Goal: Information Seeking & Learning: Check status

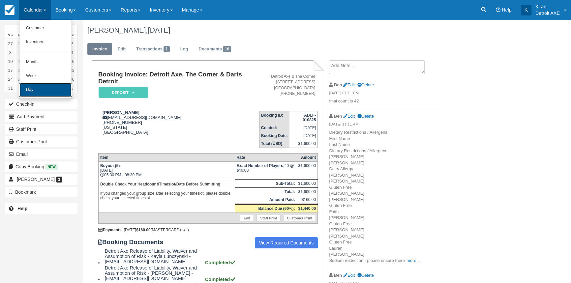
click at [38, 92] on link "Day" at bounding box center [45, 90] width 52 height 14
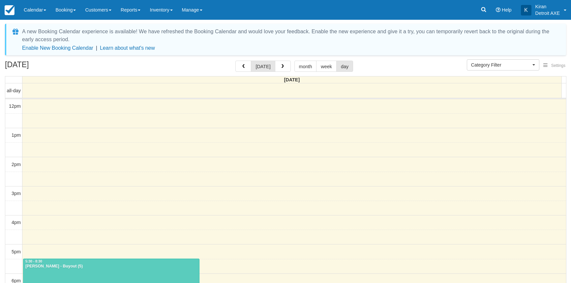
select select
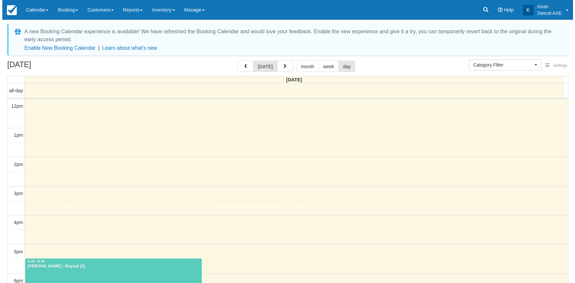
scroll to position [116, 0]
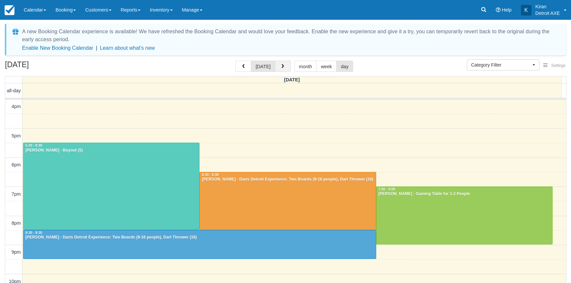
click at [282, 67] on span "button" at bounding box center [282, 66] width 5 height 5
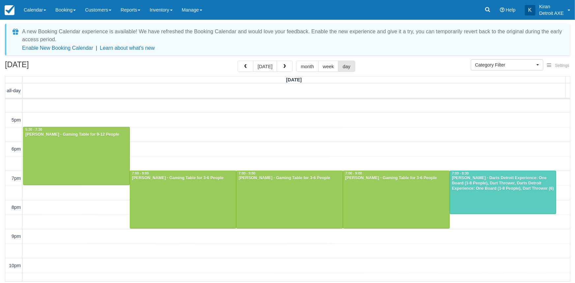
scroll to position [122, 0]
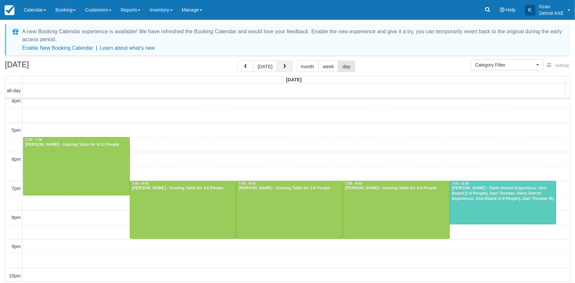
click at [286, 68] on button "button" at bounding box center [285, 66] width 16 height 11
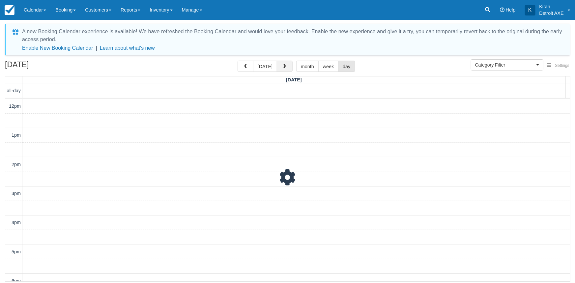
scroll to position [152, 0]
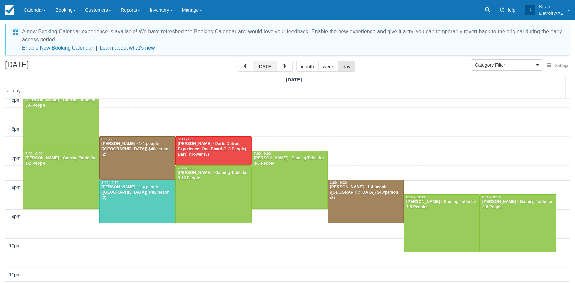
click at [267, 65] on button "today" at bounding box center [265, 66] width 24 height 11
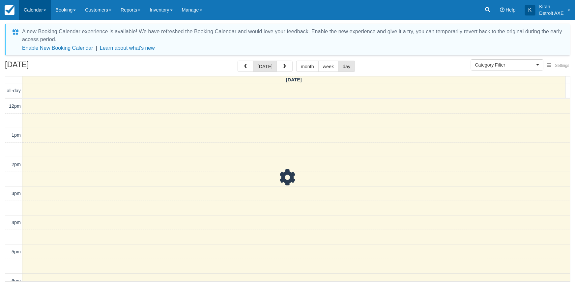
scroll to position [152, 0]
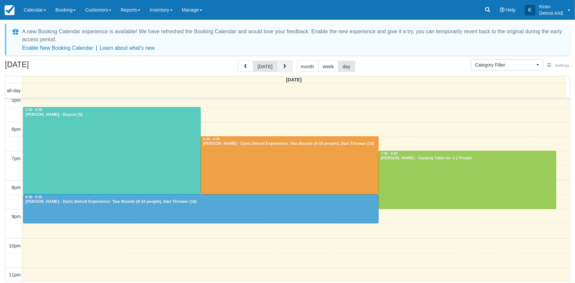
click at [283, 66] on span "button" at bounding box center [285, 66] width 5 height 5
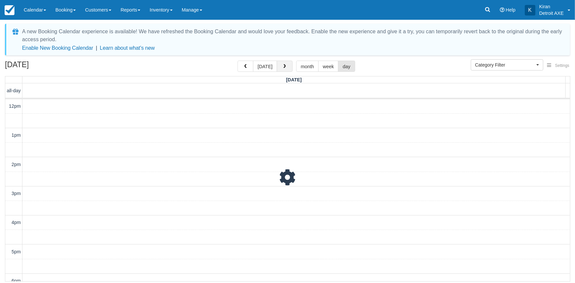
scroll to position [152, 0]
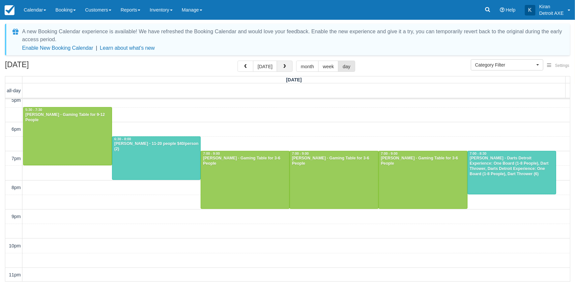
click at [283, 66] on span "button" at bounding box center [285, 66] width 5 height 5
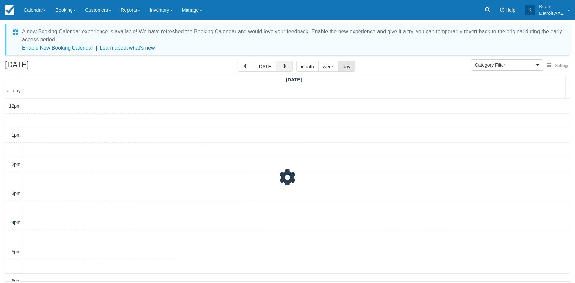
scroll to position [152, 0]
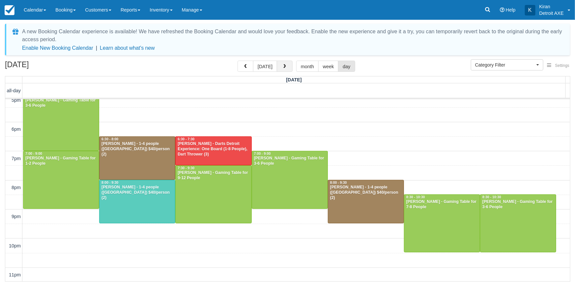
click at [285, 62] on button "button" at bounding box center [285, 66] width 16 height 11
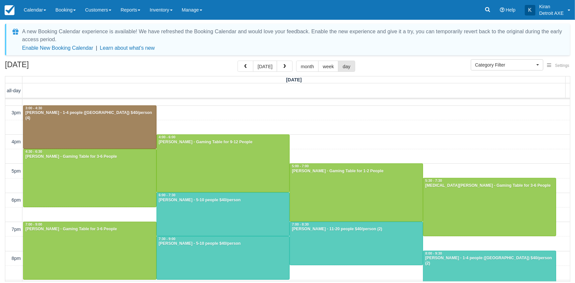
scroll to position [90, 0]
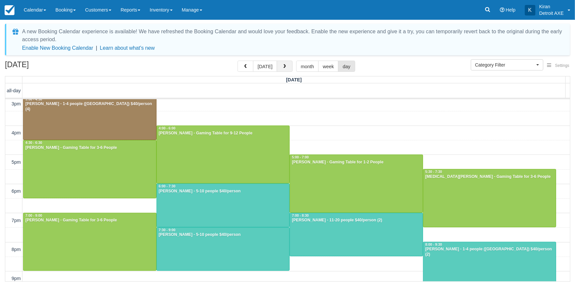
click at [284, 66] on span "button" at bounding box center [285, 66] width 5 height 5
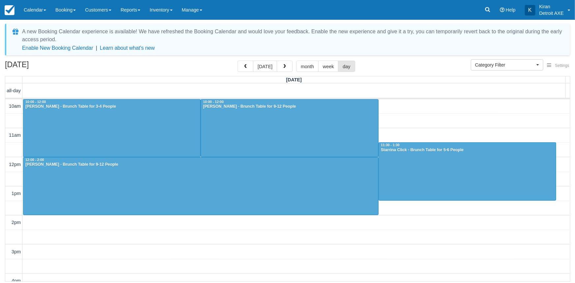
scroll to position [152, 0]
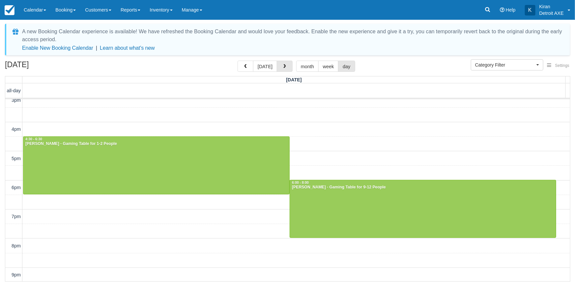
click at [284, 66] on span "button" at bounding box center [285, 66] width 5 height 5
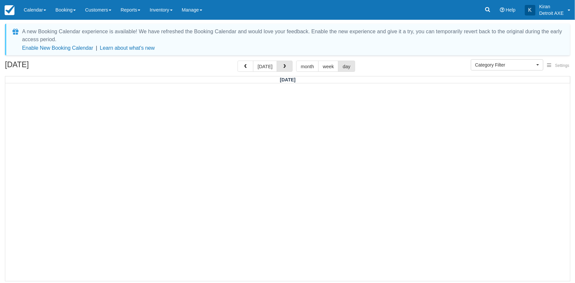
click at [284, 66] on span "button" at bounding box center [285, 66] width 5 height 5
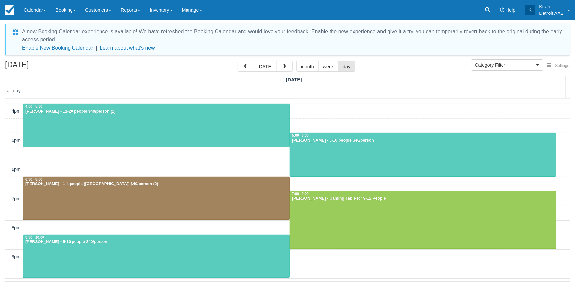
scroll to position [122, 0]
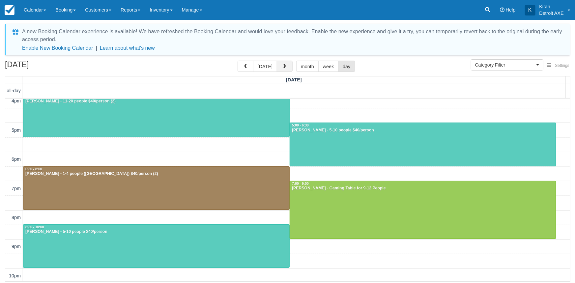
click at [283, 67] on span "button" at bounding box center [285, 66] width 5 height 5
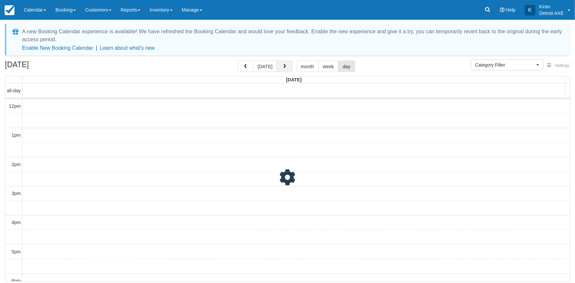
scroll to position [152, 0]
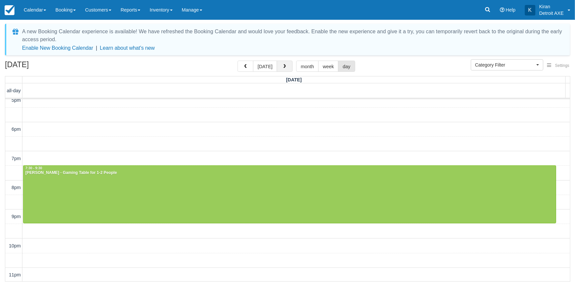
click at [283, 67] on span "button" at bounding box center [285, 66] width 5 height 5
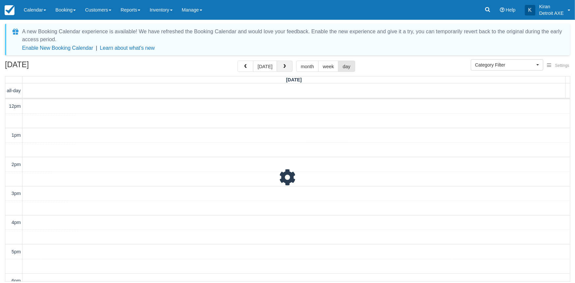
scroll to position [152, 0]
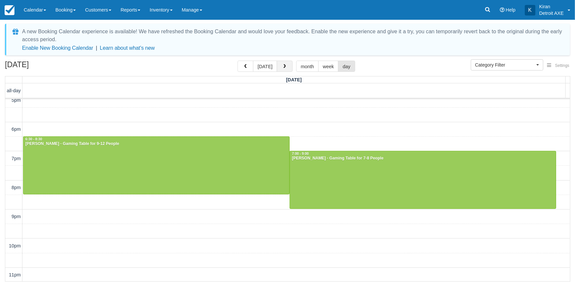
click at [283, 67] on span "button" at bounding box center [285, 66] width 5 height 5
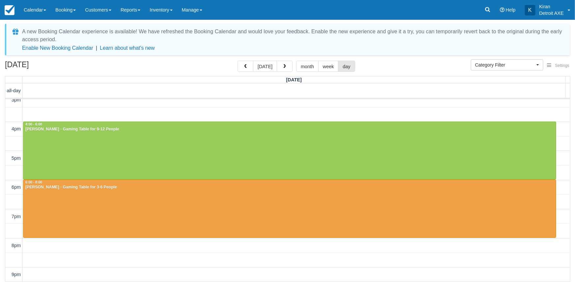
scroll to position [92, 0]
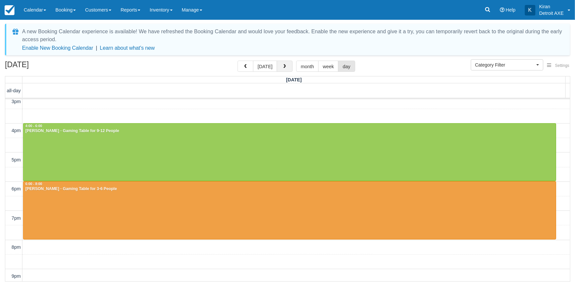
click at [287, 68] on button "button" at bounding box center [285, 66] width 16 height 11
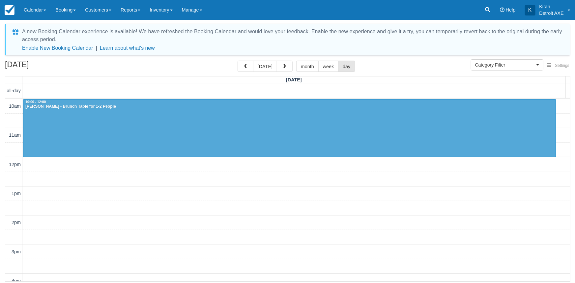
scroll to position [152, 0]
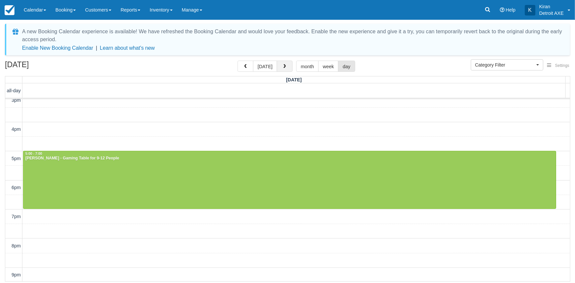
click at [285, 67] on span "button" at bounding box center [285, 66] width 5 height 5
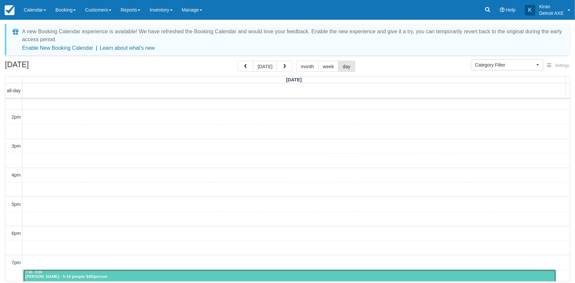
scroll to position [152, 0]
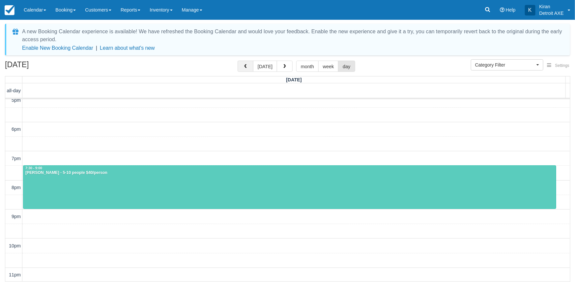
click at [245, 68] on span "button" at bounding box center [245, 66] width 5 height 5
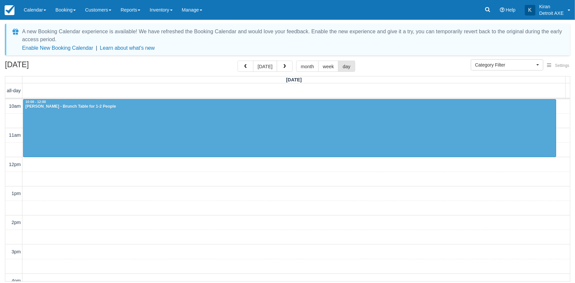
scroll to position [152, 0]
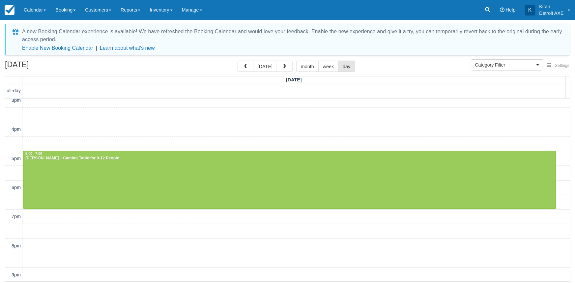
click at [245, 68] on span "button" at bounding box center [245, 66] width 5 height 5
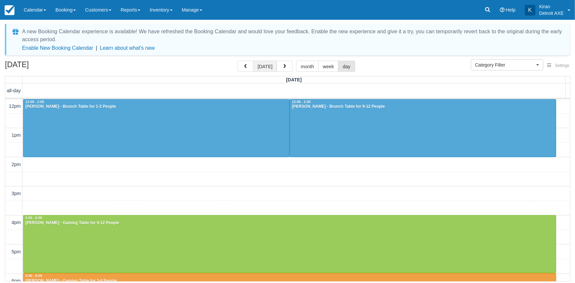
scroll to position [152, 0]
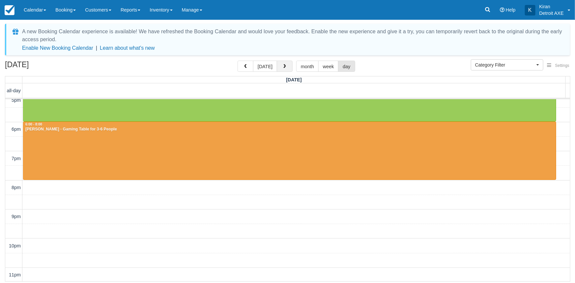
click at [283, 66] on span "button" at bounding box center [285, 66] width 5 height 5
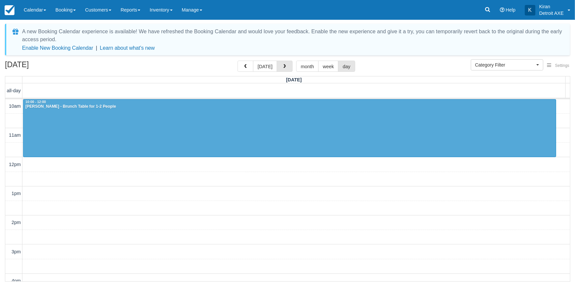
click at [283, 66] on span "button" at bounding box center [285, 66] width 5 height 5
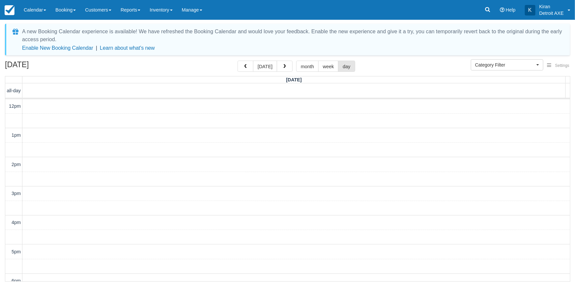
scroll to position [152, 0]
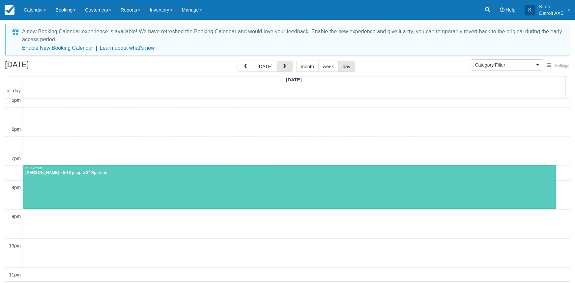
click at [283, 66] on span "button" at bounding box center [285, 66] width 5 height 5
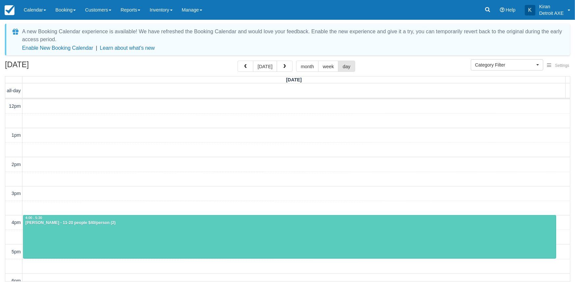
scroll to position [152, 0]
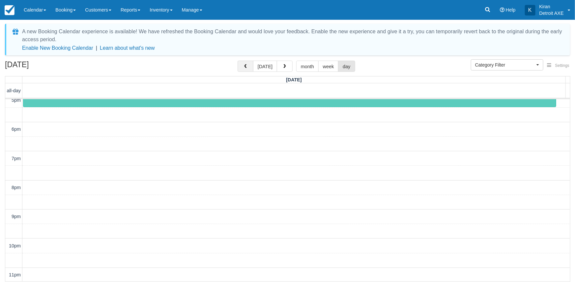
click at [251, 68] on button "button" at bounding box center [246, 66] width 16 height 11
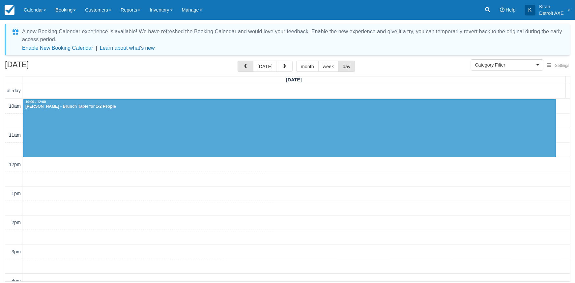
scroll to position [152, 0]
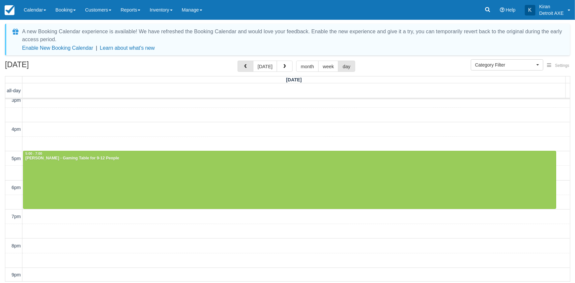
click at [251, 68] on button "button" at bounding box center [246, 66] width 16 height 11
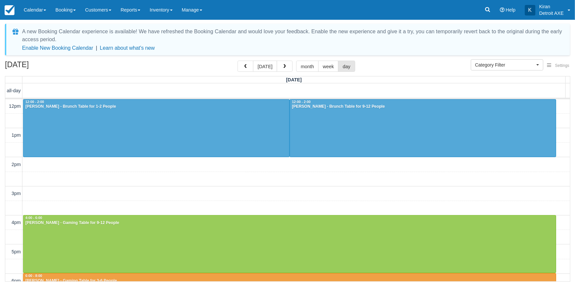
scroll to position [152, 0]
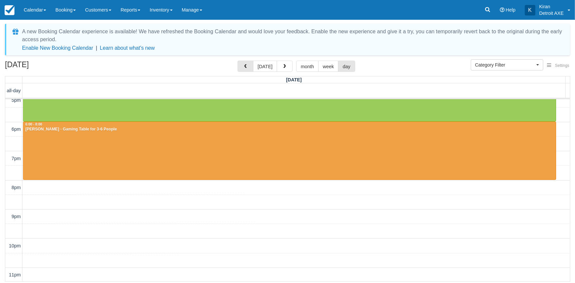
click at [251, 68] on button "button" at bounding box center [246, 66] width 16 height 11
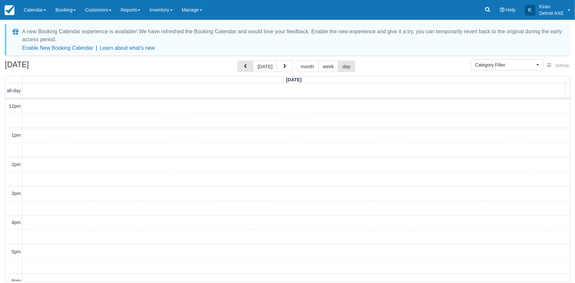
click at [251, 68] on button "button" at bounding box center [246, 66] width 16 height 11
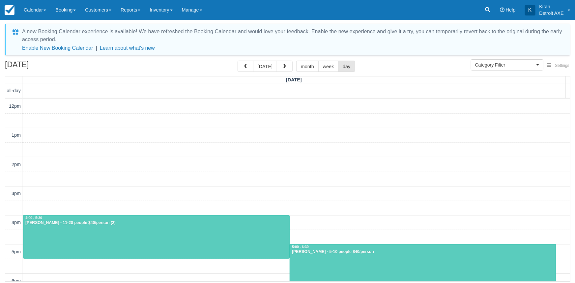
scroll to position [152, 0]
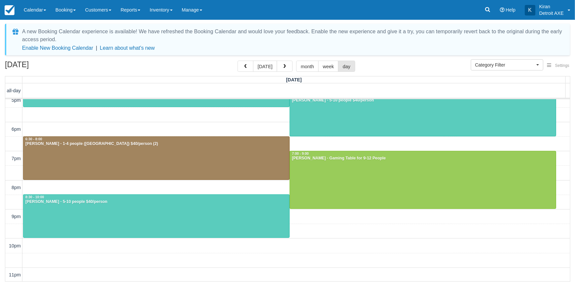
click at [251, 68] on button "button" at bounding box center [246, 66] width 16 height 11
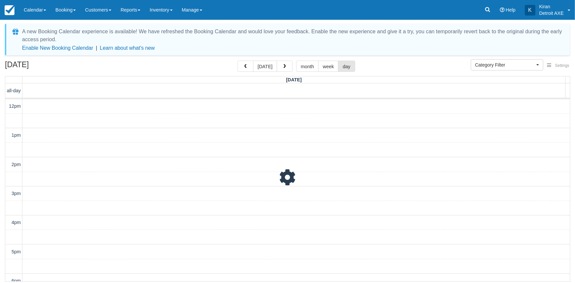
scroll to position [152, 0]
click at [251, 68] on button "button" at bounding box center [246, 66] width 16 height 11
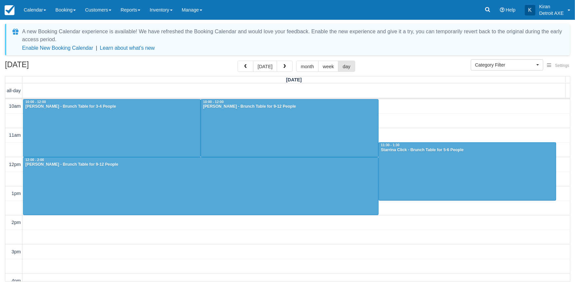
scroll to position [210, 0]
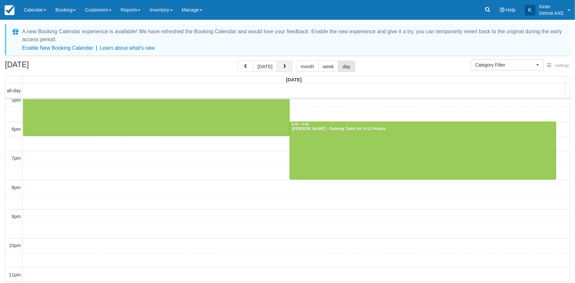
click at [283, 69] on span "button" at bounding box center [285, 66] width 5 height 5
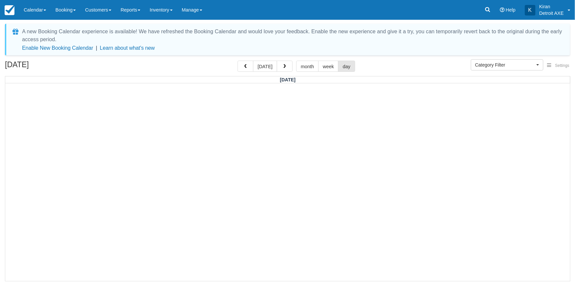
click at [283, 69] on span "button" at bounding box center [285, 66] width 5 height 5
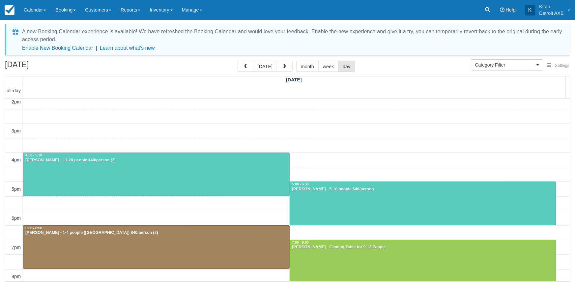
scroll to position [150, 0]
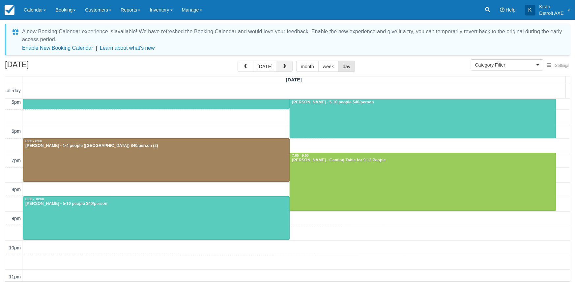
click at [288, 68] on button "button" at bounding box center [285, 66] width 16 height 11
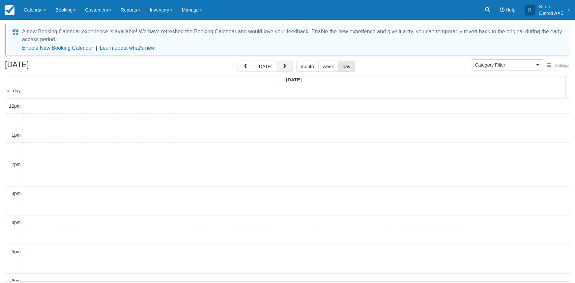
click at [288, 68] on button "button" at bounding box center [285, 66] width 16 height 11
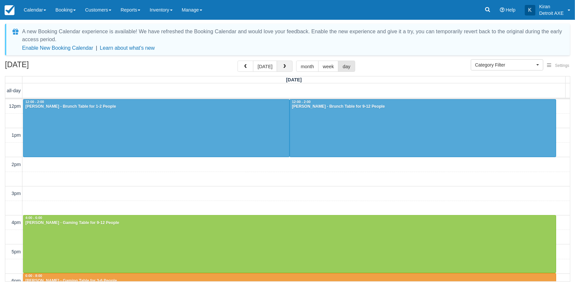
click at [288, 68] on button "button" at bounding box center [285, 66] width 16 height 11
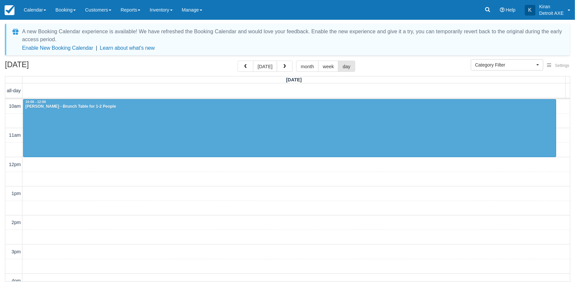
click at [288, 68] on button "button" at bounding box center [285, 66] width 16 height 11
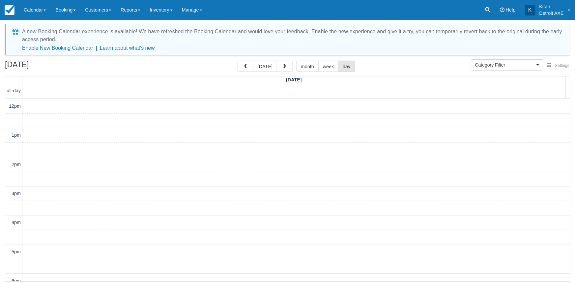
scroll to position [152, 0]
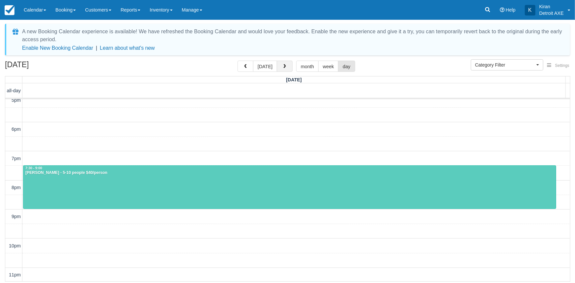
click at [280, 66] on button "button" at bounding box center [285, 66] width 16 height 11
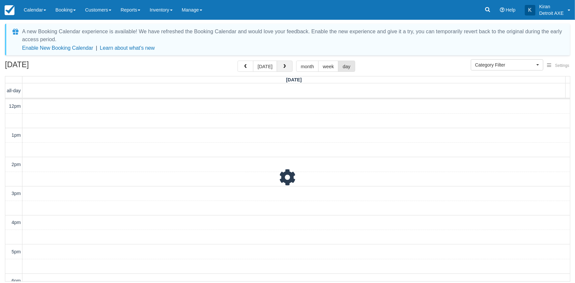
scroll to position [152, 0]
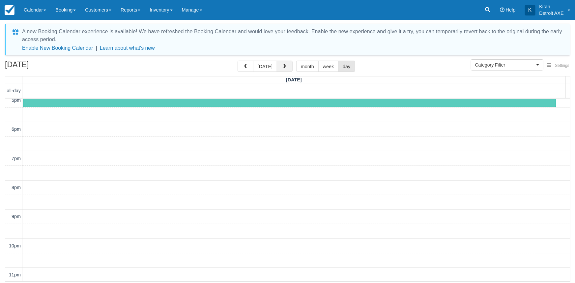
click at [280, 66] on button "button" at bounding box center [285, 66] width 16 height 11
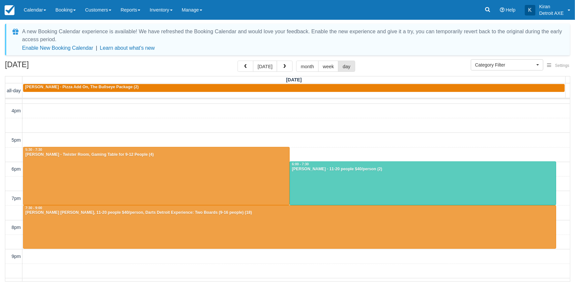
scroll to position [122, 0]
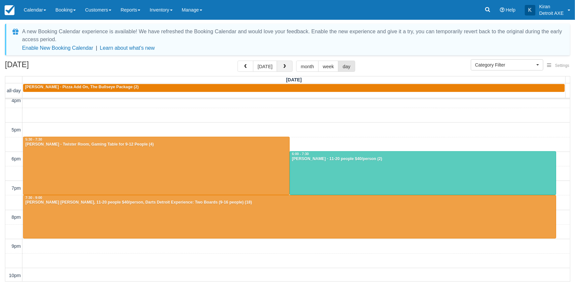
click at [284, 66] on span "button" at bounding box center [285, 66] width 5 height 5
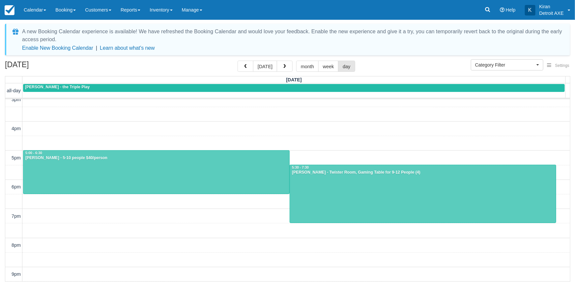
scroll to position [120, 0]
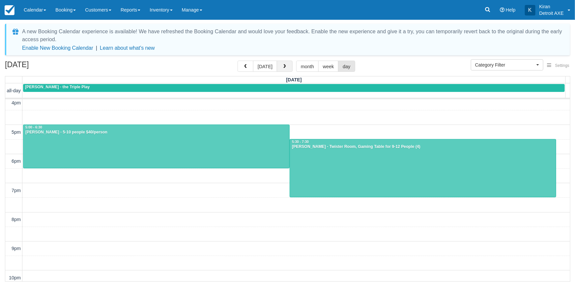
click at [287, 65] on button "button" at bounding box center [285, 66] width 16 height 11
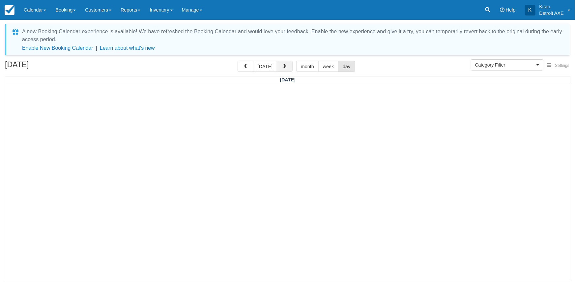
click at [287, 65] on button "button" at bounding box center [285, 66] width 16 height 11
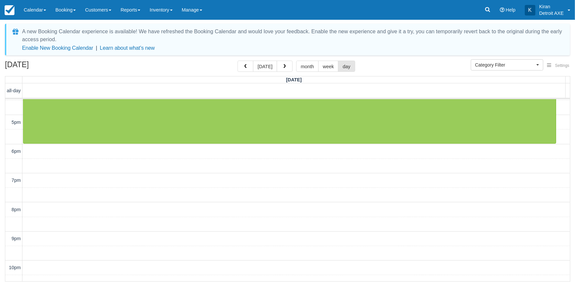
scroll to position [150, 0]
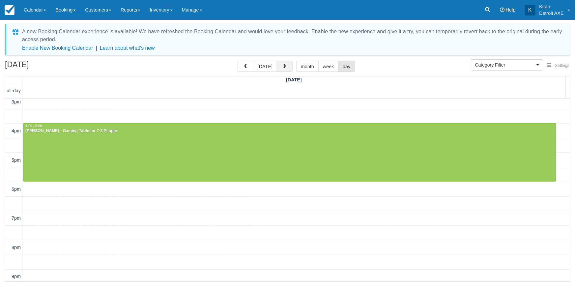
click at [285, 63] on button "button" at bounding box center [285, 66] width 16 height 11
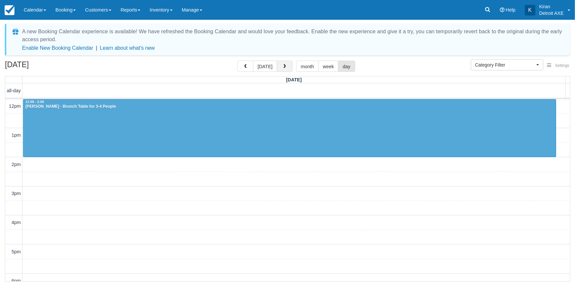
click at [286, 66] on button "button" at bounding box center [285, 66] width 16 height 11
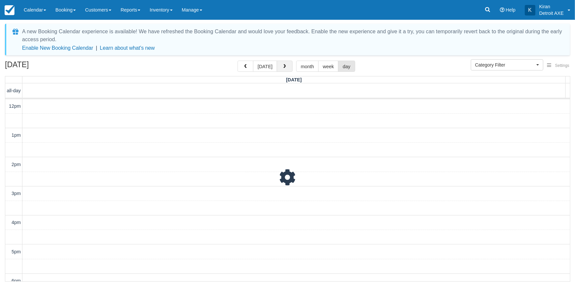
scroll to position [152, 0]
click at [285, 65] on span "button" at bounding box center [285, 66] width 5 height 5
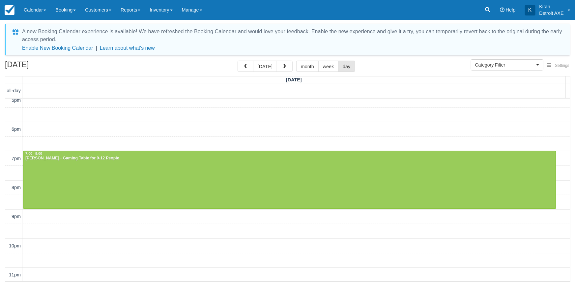
scroll to position [152, 0]
click at [284, 66] on span "button" at bounding box center [285, 66] width 5 height 5
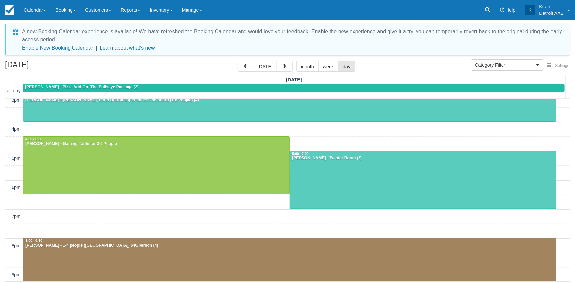
scroll to position [122, 0]
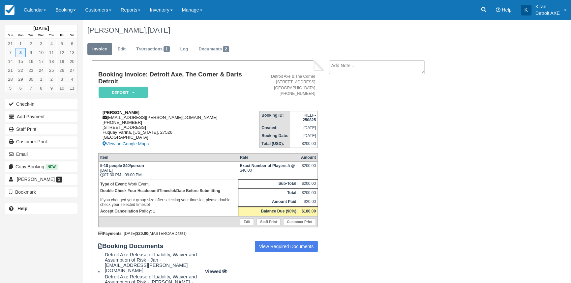
click at [182, 119] on div "[PERSON_NAME] [EMAIL_ADDRESS][PERSON_NAME][DOMAIN_NAME] [PHONE_NUMBER] [STREET_…" at bounding box center [178, 129] width 161 height 38
